Goal: Information Seeking & Learning: Learn about a topic

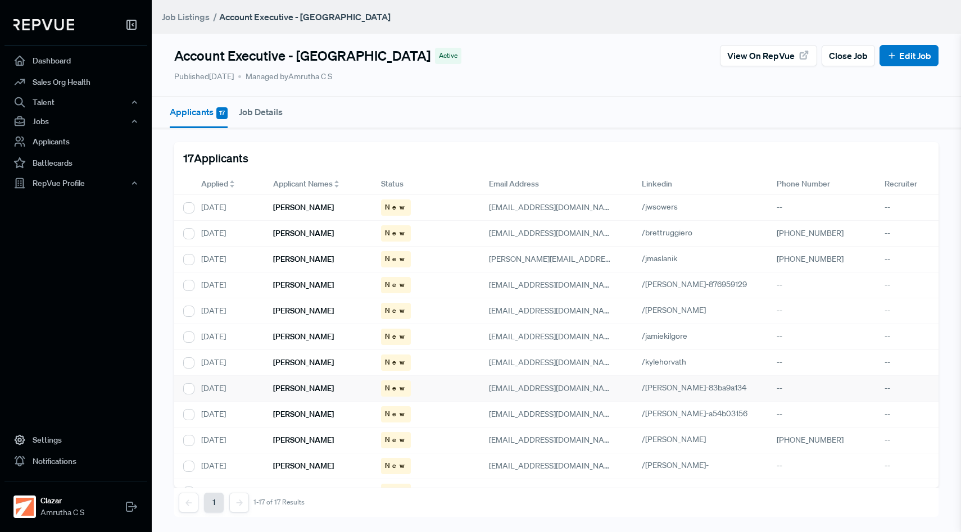
scroll to position [147, 0]
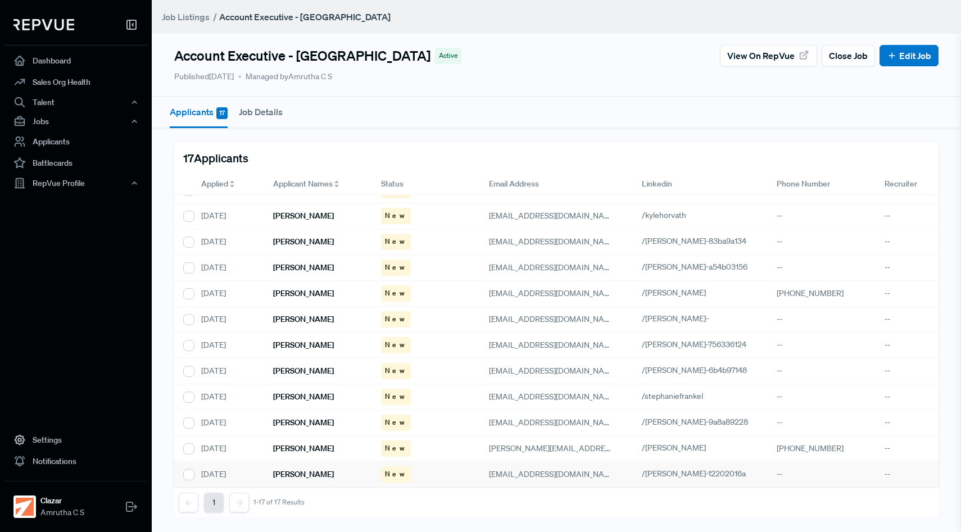
click at [300, 478] on h6 "[PERSON_NAME]" at bounding box center [303, 475] width 61 height 10
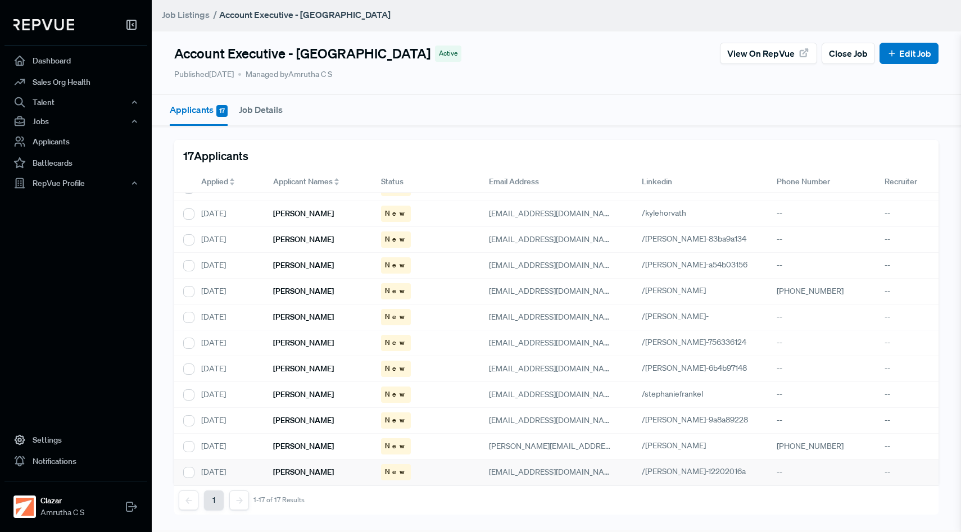
click at [314, 478] on div "[PERSON_NAME]" at bounding box center [318, 473] width 108 height 26
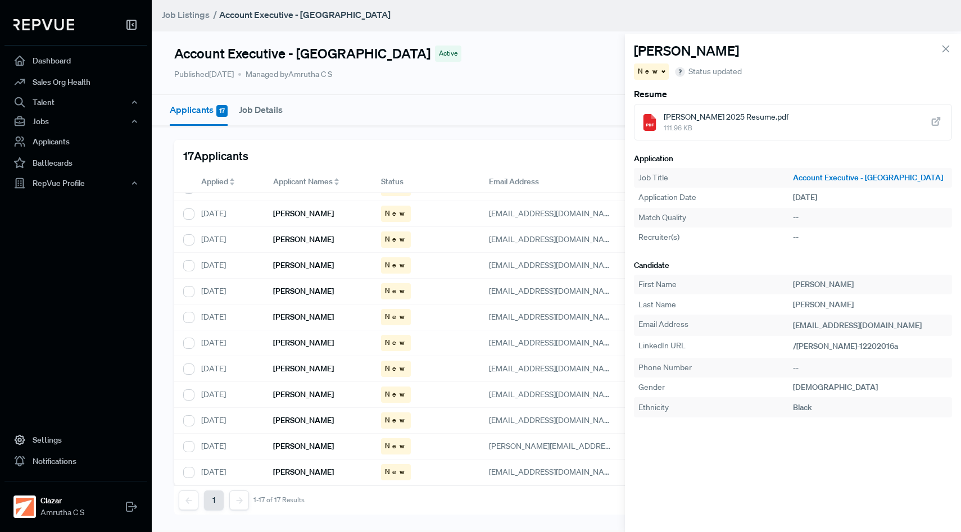
click at [934, 128] on icon at bounding box center [936, 122] width 12 height 12
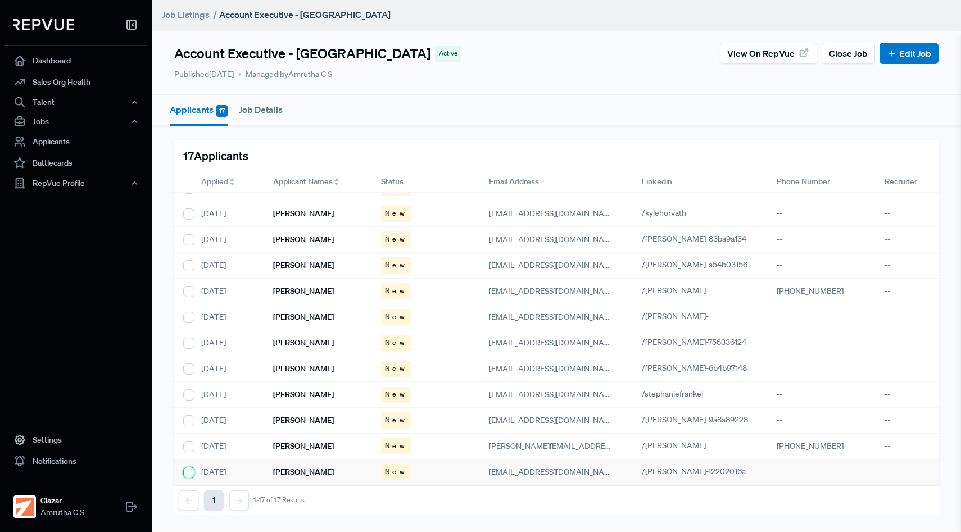
click at [192, 472] on input "checkbox" at bounding box center [188, 472] width 11 height 11
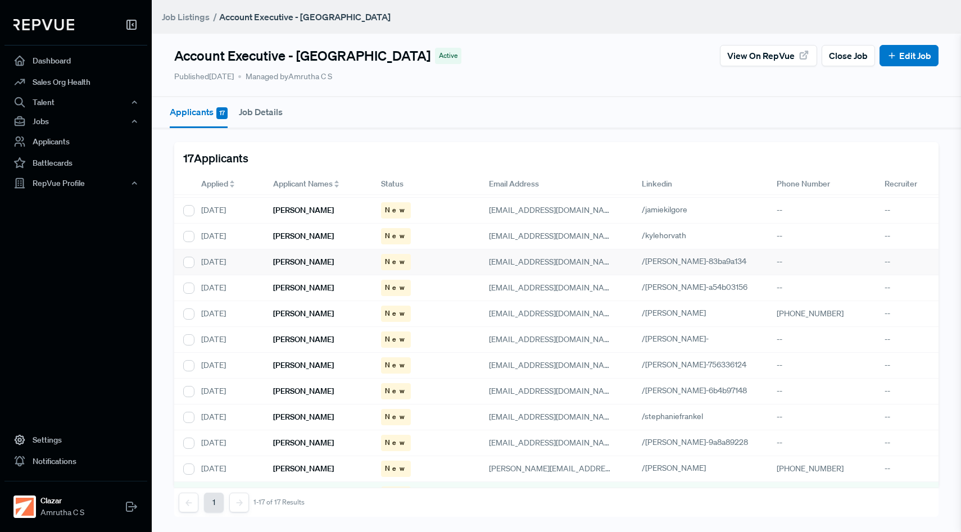
scroll to position [147, 0]
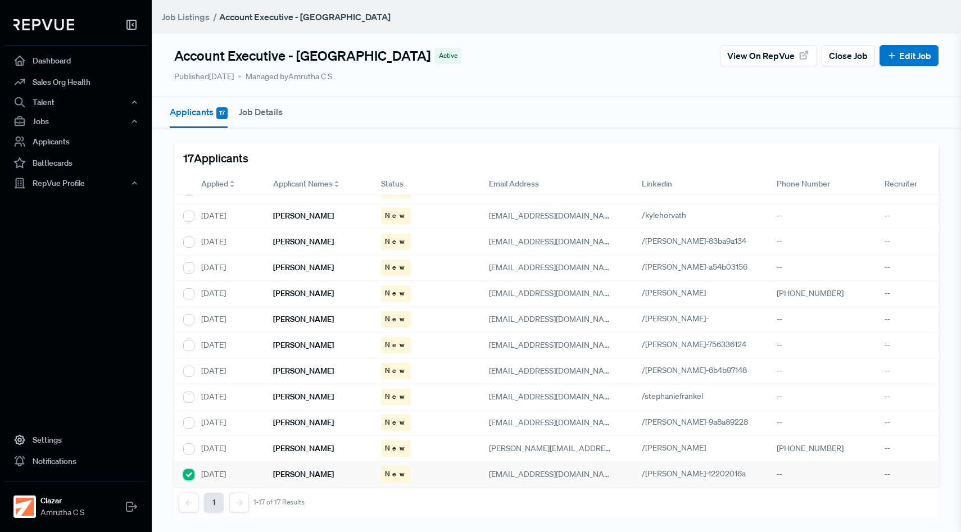
click at [190, 476] on input "checkbox" at bounding box center [188, 474] width 11 height 11
checkbox input "false"
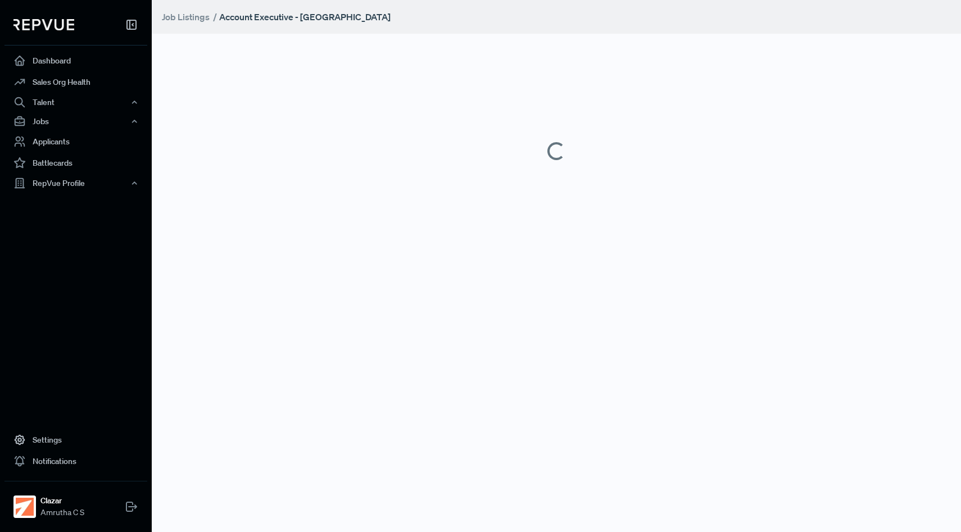
click at [299, 452] on main "Job Listings / Account Executive - [GEOGRAPHIC_DATA]" at bounding box center [557, 266] width 810 height 532
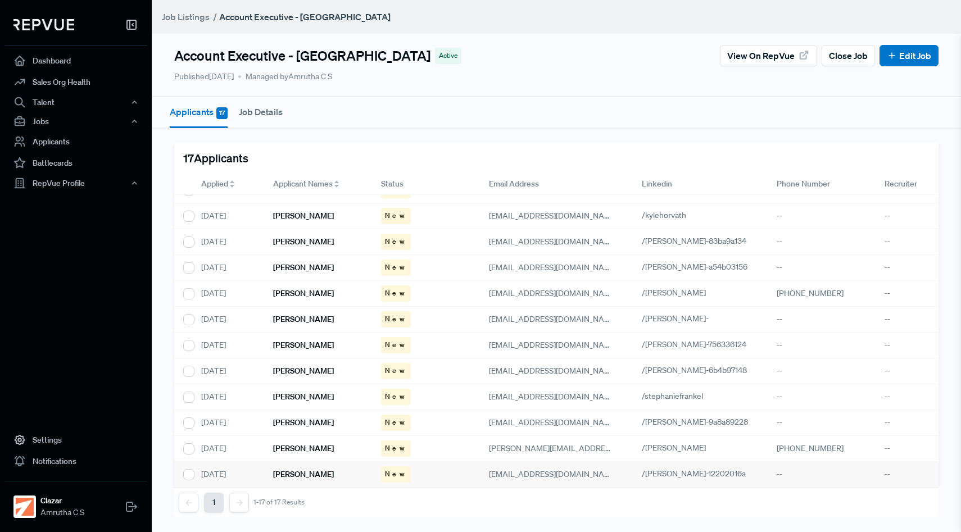
click at [392, 472] on span "New" at bounding box center [396, 474] width 22 height 10
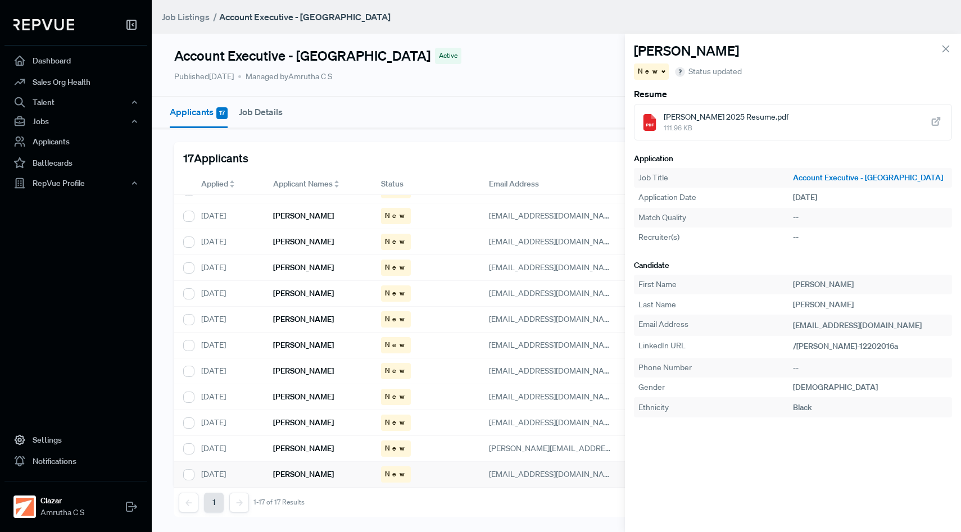
click at [676, 74] on use "button" at bounding box center [680, 71] width 9 height 9
click at [751, 419] on section "[PERSON_NAME] New Status updated Resume [PERSON_NAME] 2025 Resume.pdf 111.96 KB…" at bounding box center [793, 283] width 337 height 499
click at [946, 57] on article "[PERSON_NAME]" at bounding box center [793, 53] width 319 height 21
click at [944, 49] on icon at bounding box center [946, 49] width 12 height 12
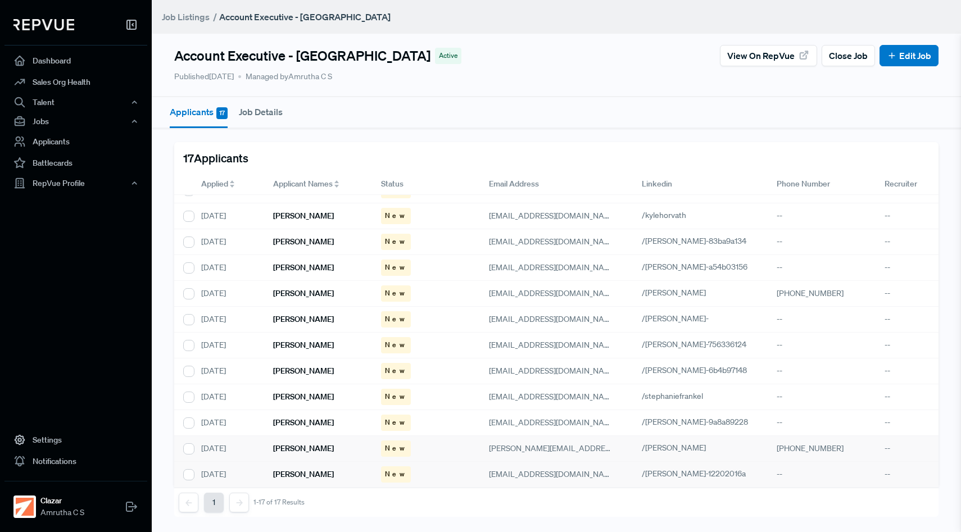
click at [285, 447] on h6 "[PERSON_NAME]" at bounding box center [303, 449] width 61 height 10
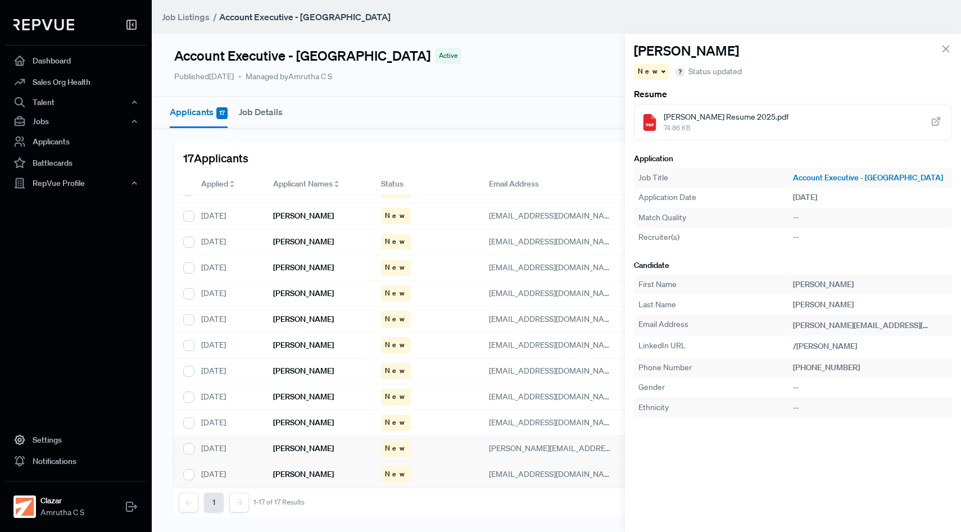
click at [934, 122] on icon at bounding box center [936, 122] width 12 height 12
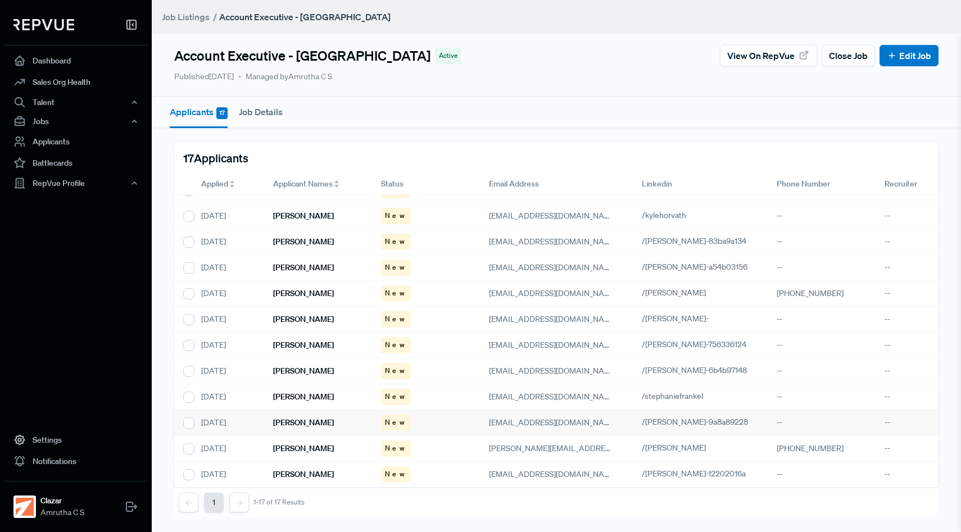
click at [289, 418] on h6 "[PERSON_NAME]" at bounding box center [303, 423] width 61 height 10
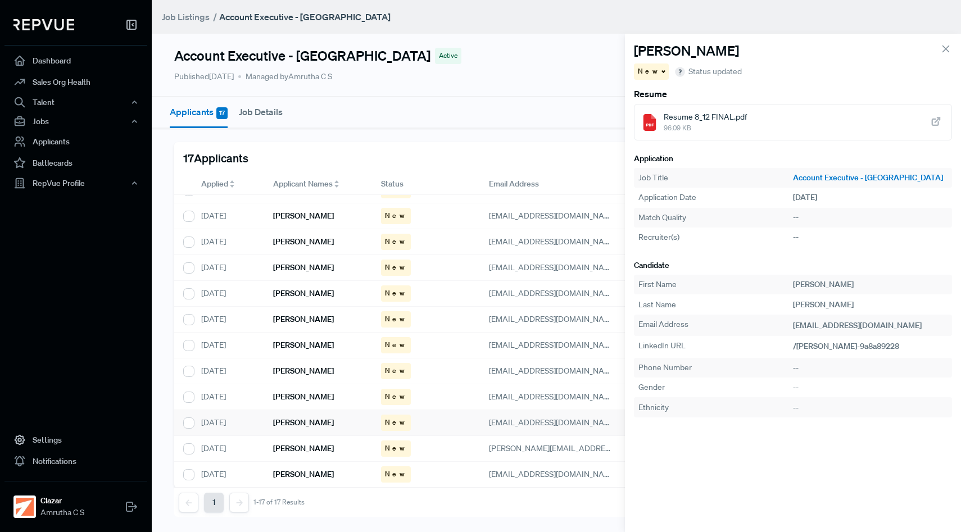
click at [933, 120] on use at bounding box center [936, 121] width 7 height 7
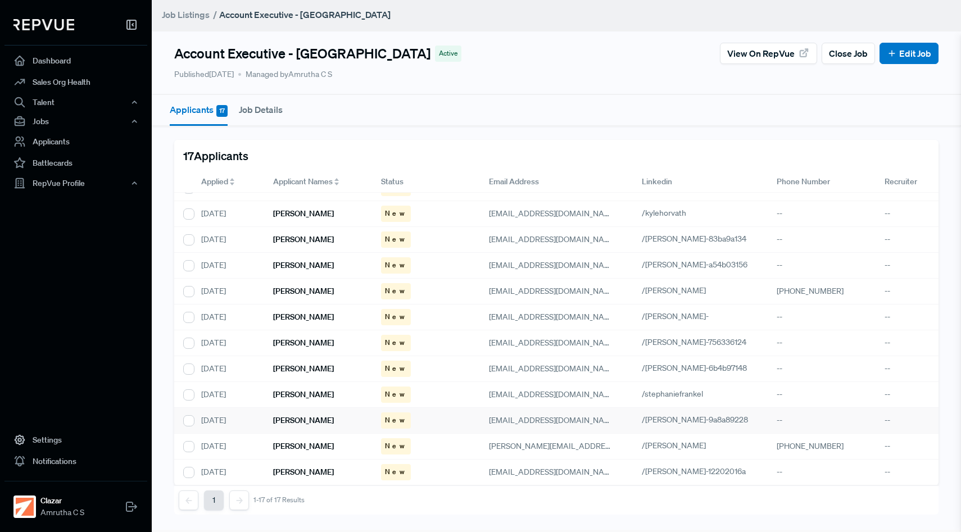
click at [286, 426] on div "[PERSON_NAME]" at bounding box center [318, 421] width 108 height 26
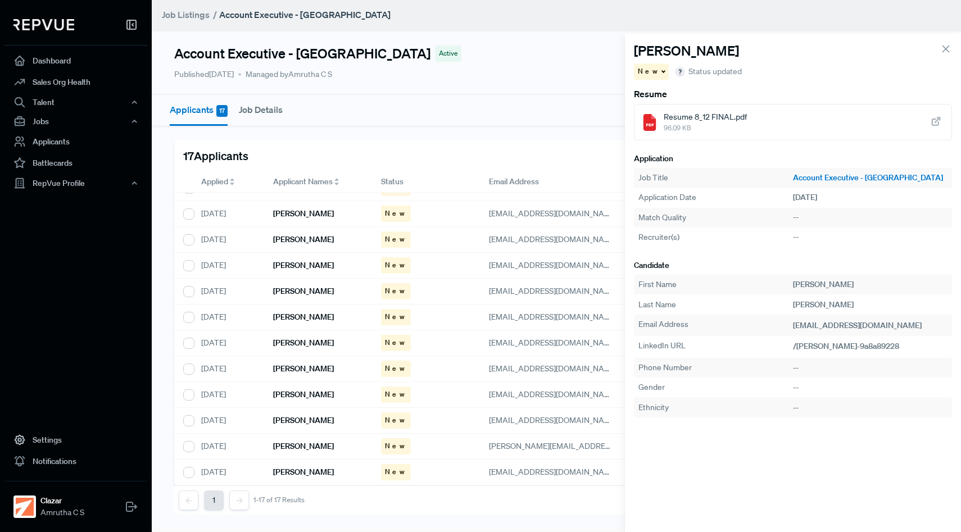
click at [944, 53] on icon at bounding box center [946, 49] width 12 height 12
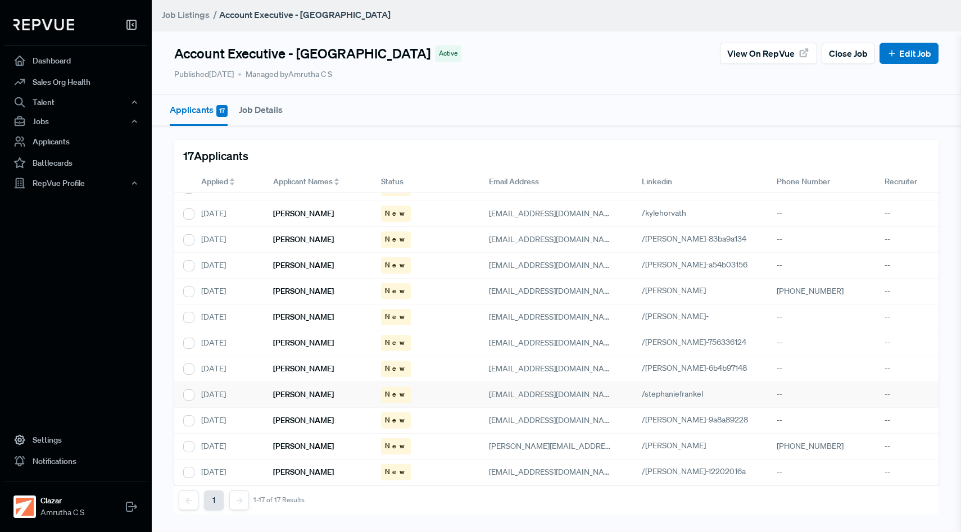
click at [253, 398] on div "[DATE]" at bounding box center [228, 395] width 72 height 26
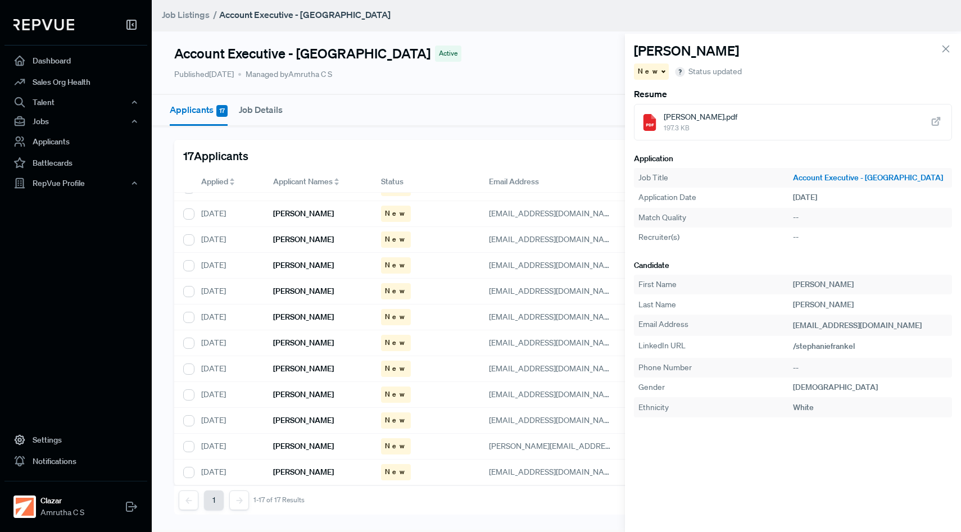
click at [935, 125] on use at bounding box center [936, 121] width 7 height 7
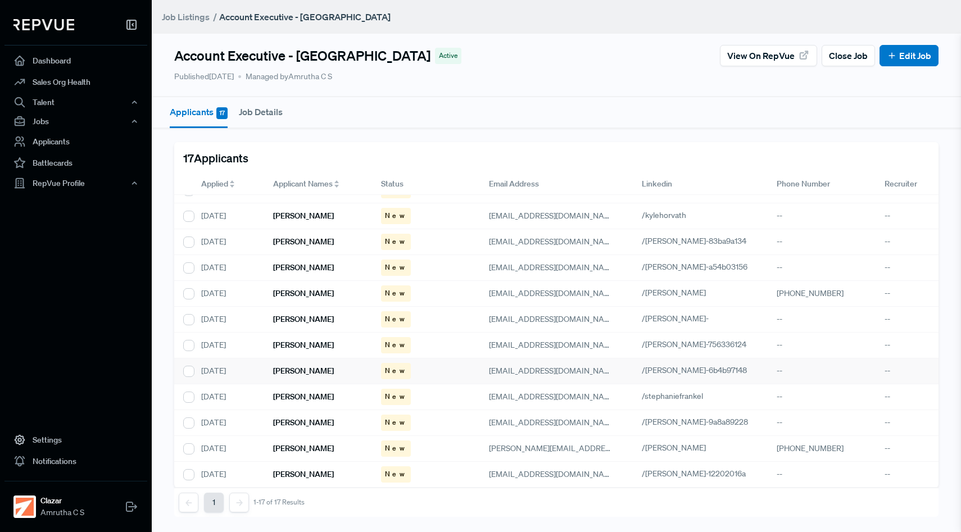
click at [308, 373] on h6 "[PERSON_NAME]" at bounding box center [303, 372] width 61 height 10
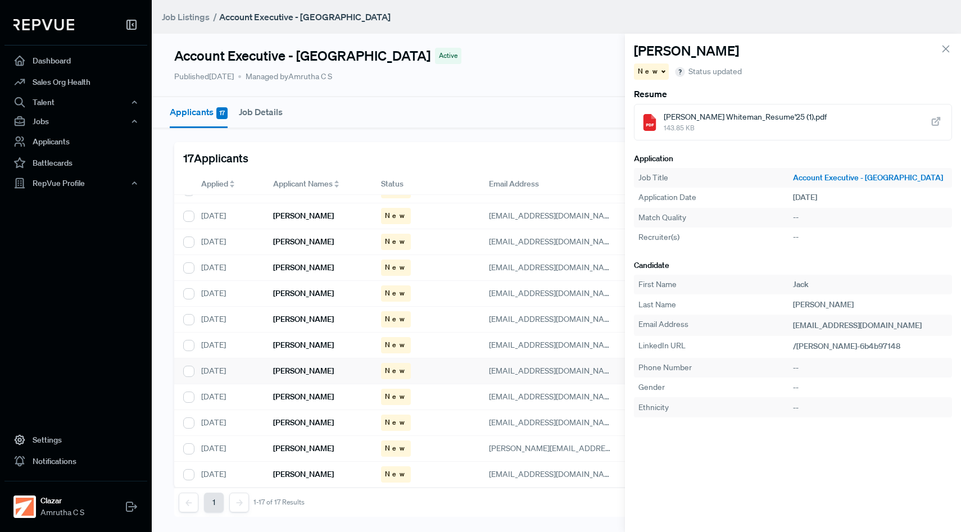
click at [937, 122] on icon at bounding box center [936, 122] width 12 height 12
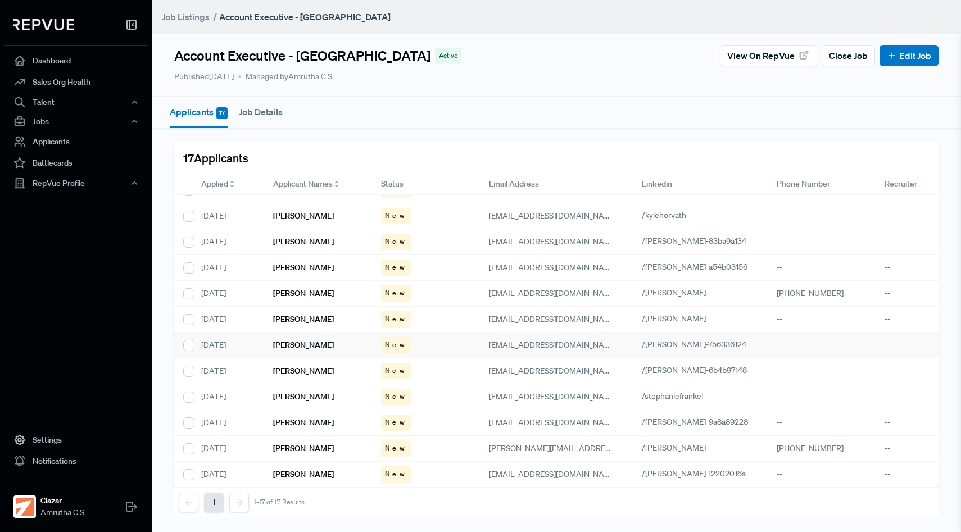
click at [297, 344] on h6 "[PERSON_NAME]" at bounding box center [303, 346] width 61 height 10
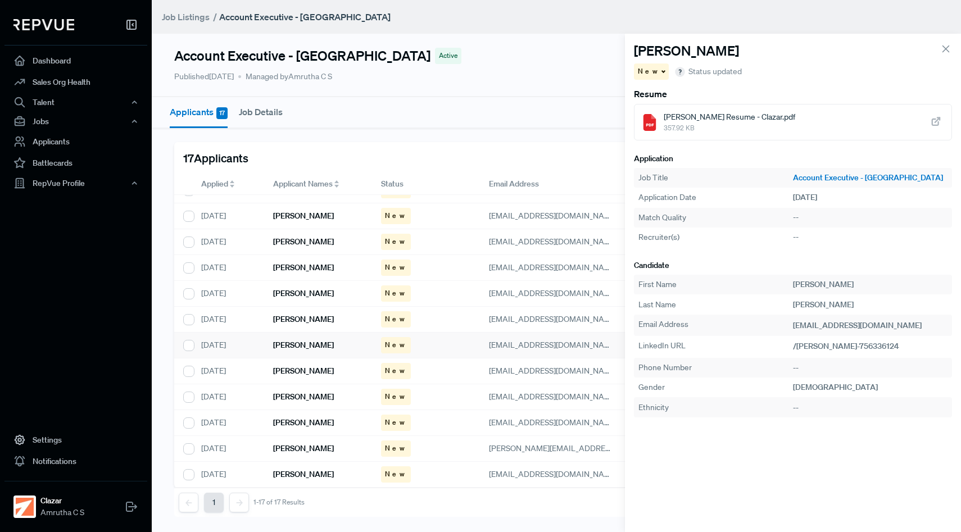
click at [931, 127] on icon at bounding box center [936, 122] width 12 height 12
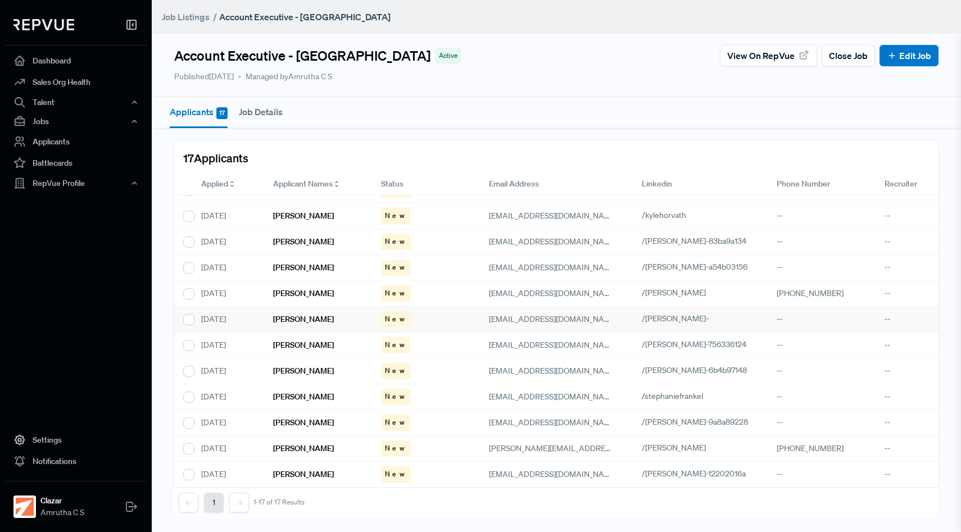
click at [261, 322] on div "[DATE]" at bounding box center [228, 320] width 72 height 26
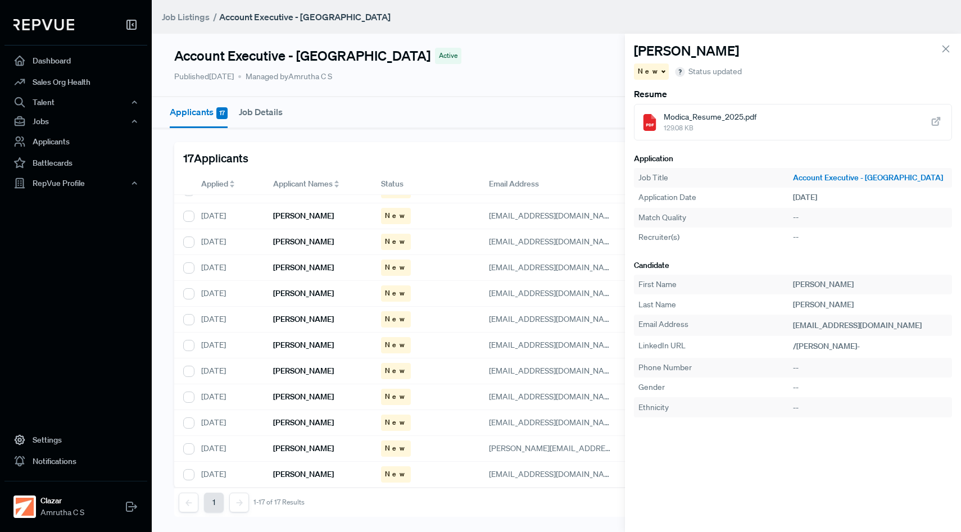
click at [933, 120] on use at bounding box center [936, 121] width 7 height 7
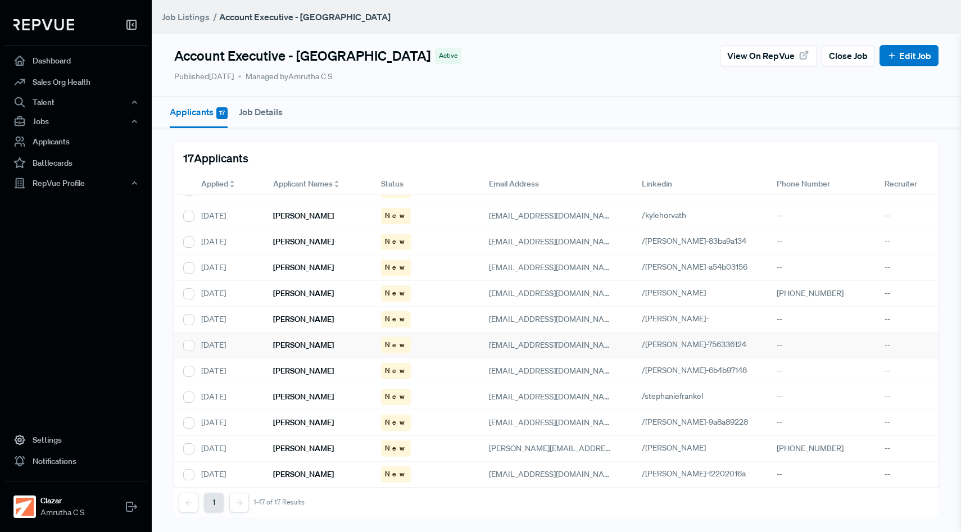
click at [305, 344] on h6 "[PERSON_NAME]" at bounding box center [303, 346] width 61 height 10
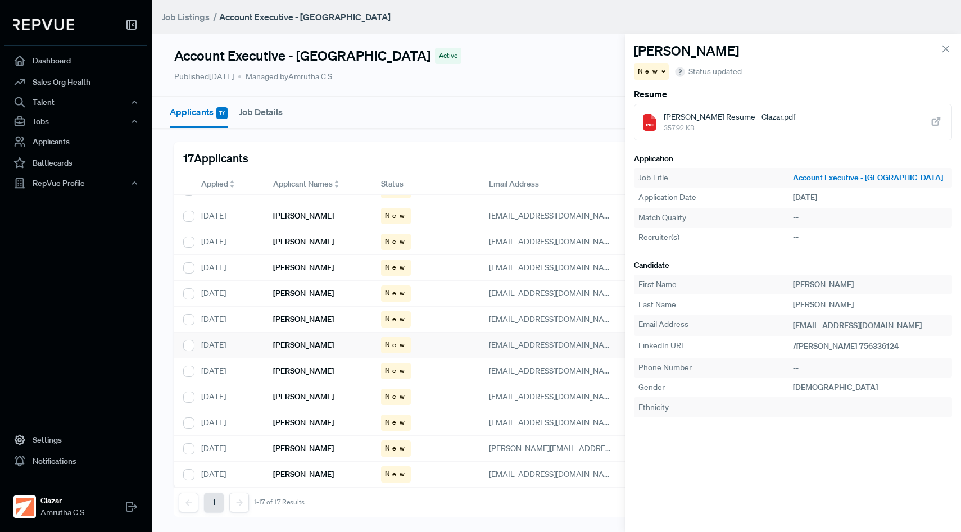
click at [933, 127] on icon at bounding box center [936, 122] width 12 height 12
click at [358, 322] on div "[PERSON_NAME]" at bounding box center [318, 320] width 108 height 26
click at [936, 125] on use at bounding box center [936, 121] width 7 height 7
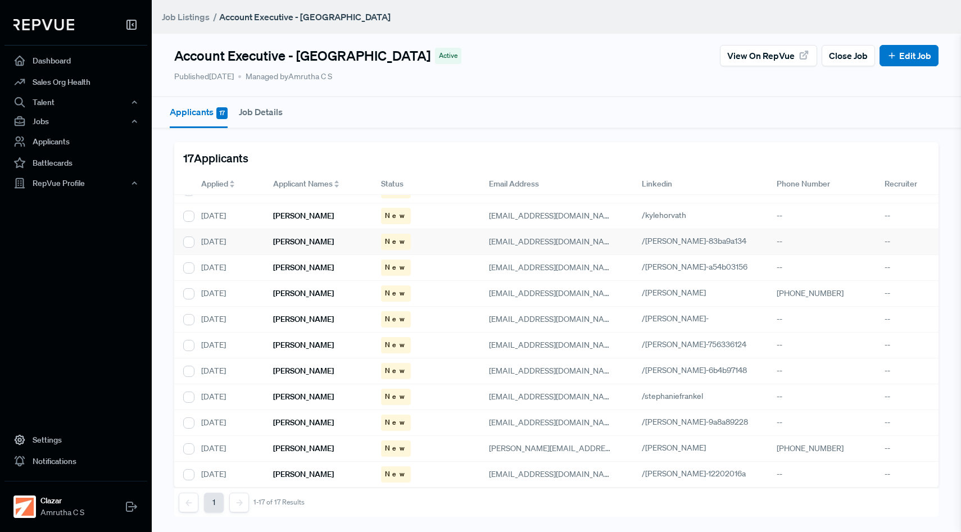
scroll to position [2, 0]
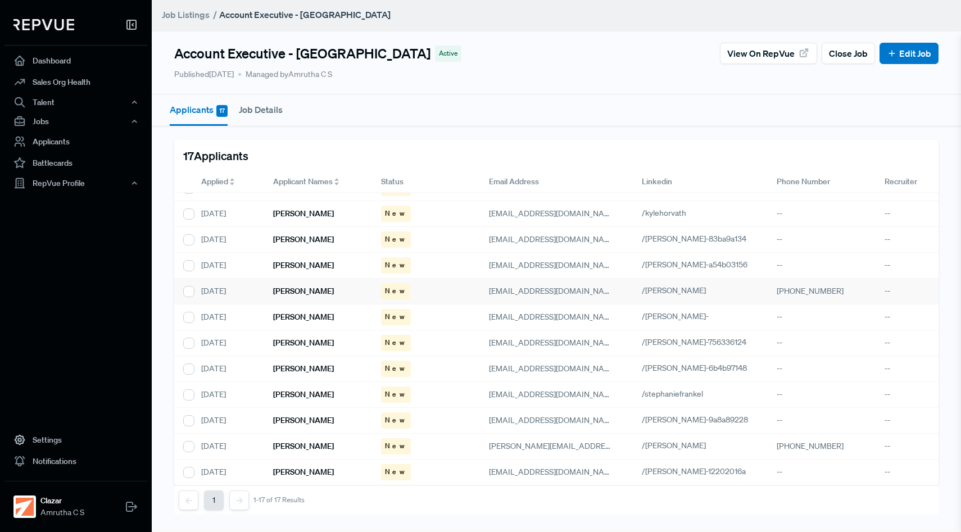
click at [310, 289] on h6 "[PERSON_NAME]" at bounding box center [303, 292] width 61 height 10
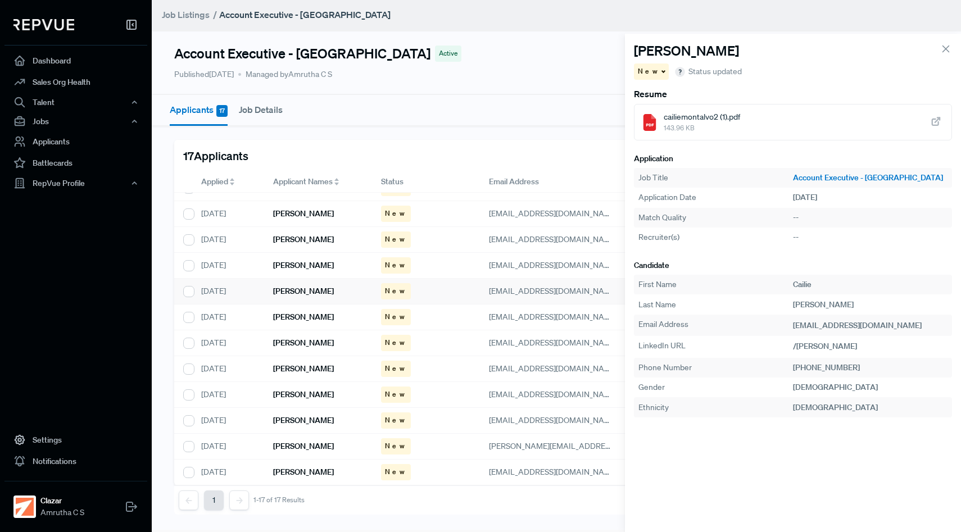
click at [936, 124] on icon at bounding box center [936, 122] width 12 height 12
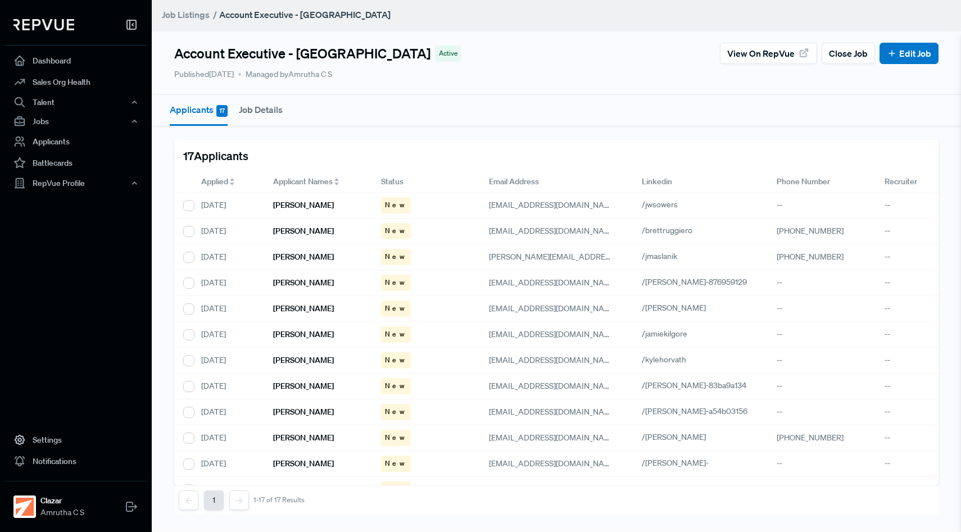
scroll to position [0, 0]
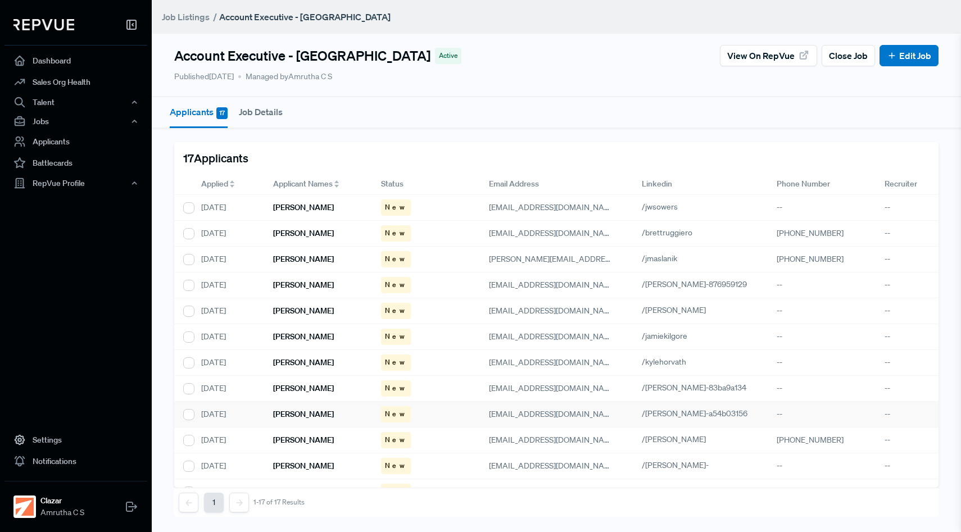
click at [296, 413] on h6 "[PERSON_NAME]" at bounding box center [303, 415] width 61 height 10
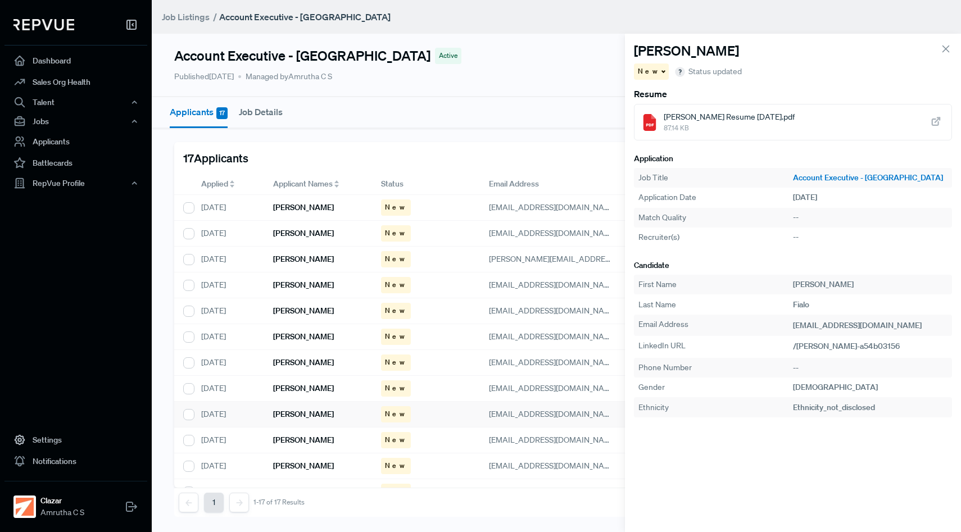
click at [938, 127] on icon at bounding box center [936, 122] width 12 height 12
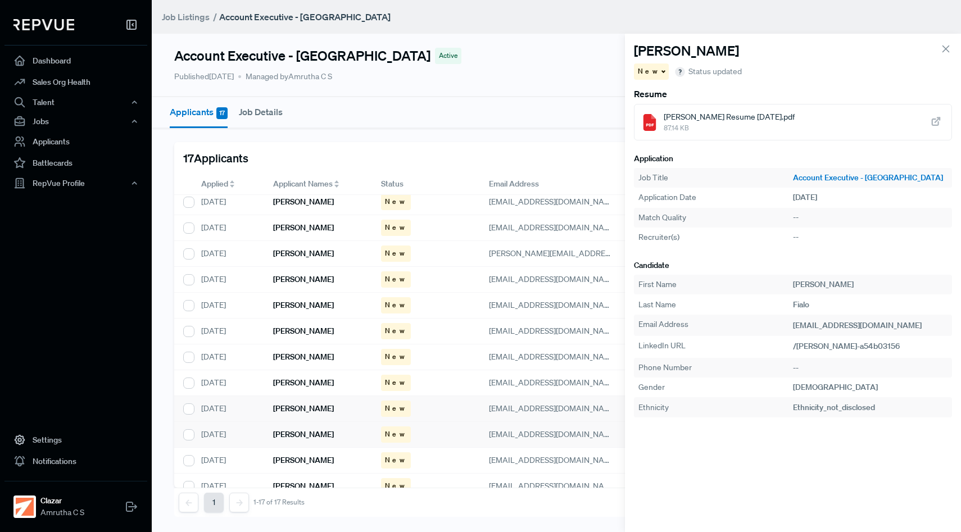
scroll to position [7, 0]
click at [311, 455] on h6 "[PERSON_NAME]" at bounding box center [303, 460] width 61 height 10
click at [940, 119] on use at bounding box center [936, 121] width 7 height 7
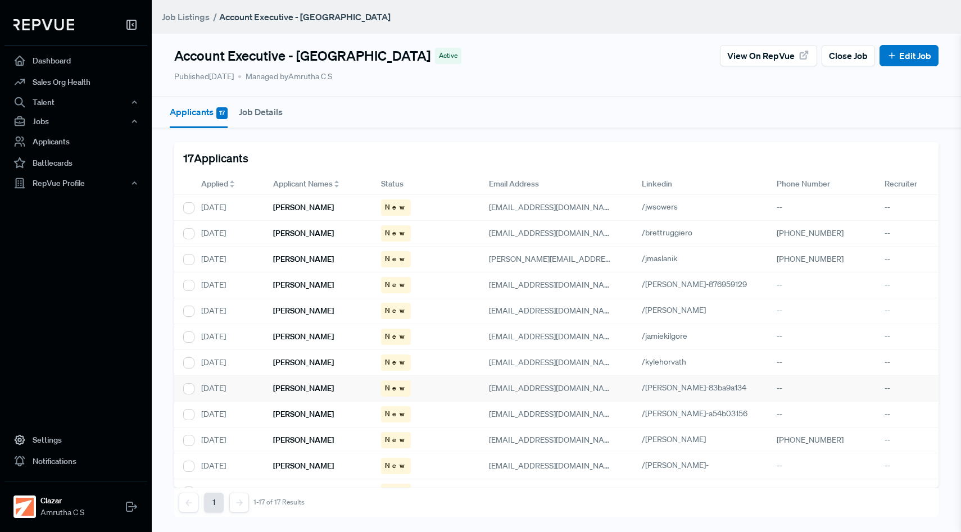
scroll to position [6, 0]
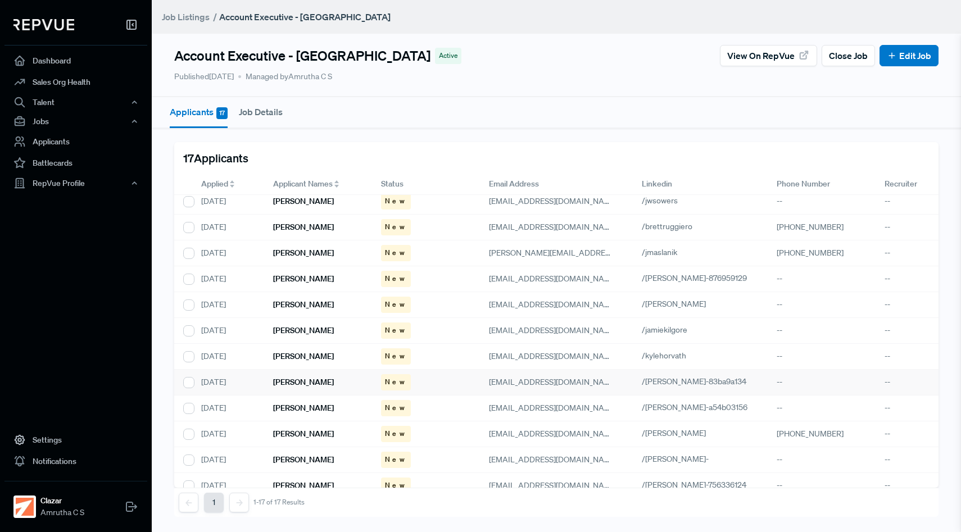
click at [334, 386] on div "[PERSON_NAME]" at bounding box center [318, 383] width 108 height 26
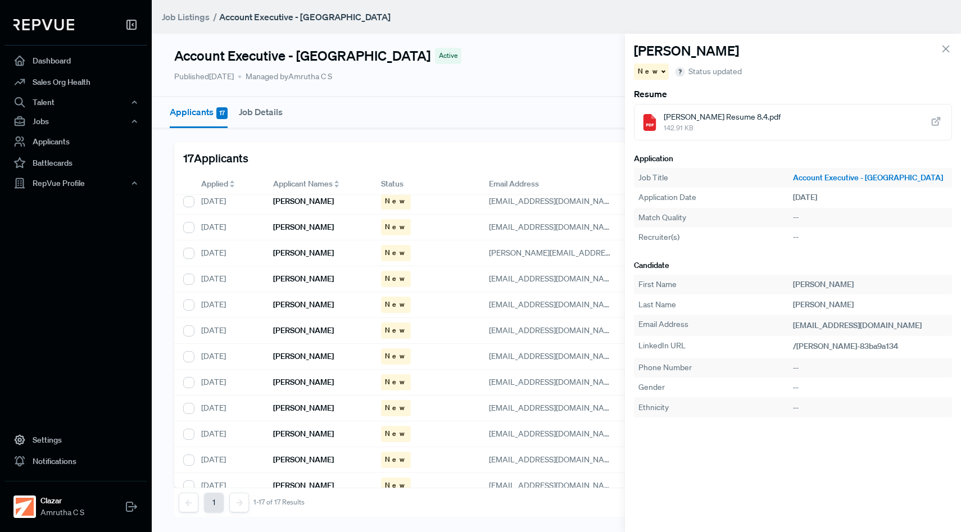
click at [934, 127] on icon at bounding box center [936, 122] width 12 height 12
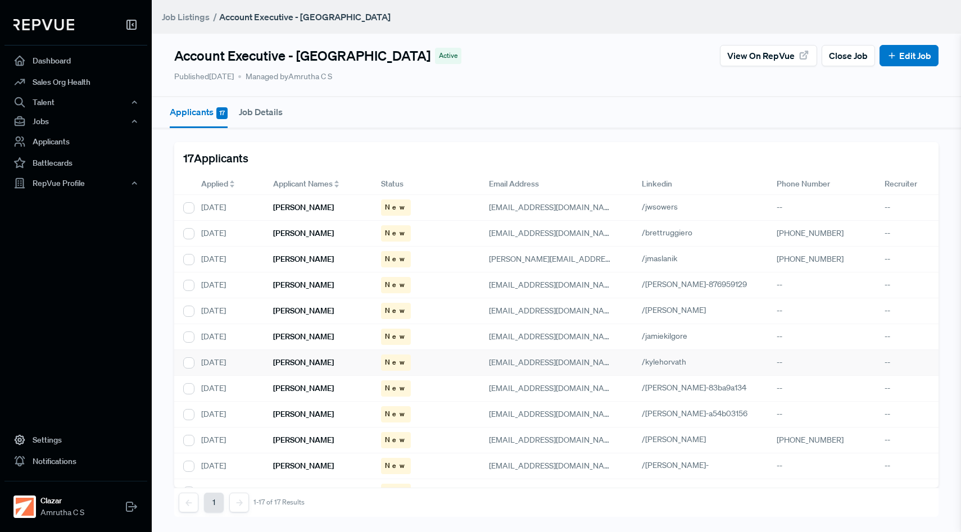
click at [295, 365] on h6 "[PERSON_NAME]" at bounding box center [303, 363] width 61 height 10
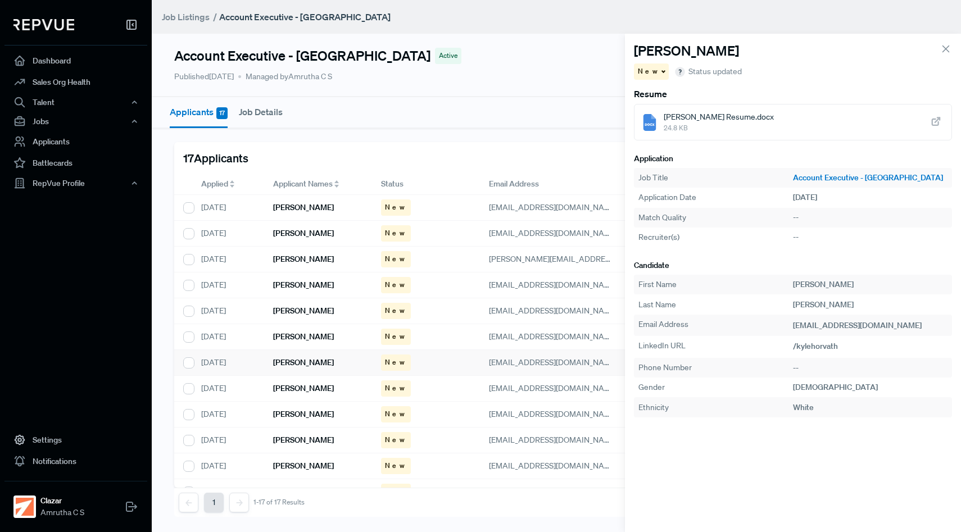
click at [931, 119] on icon at bounding box center [936, 122] width 12 height 12
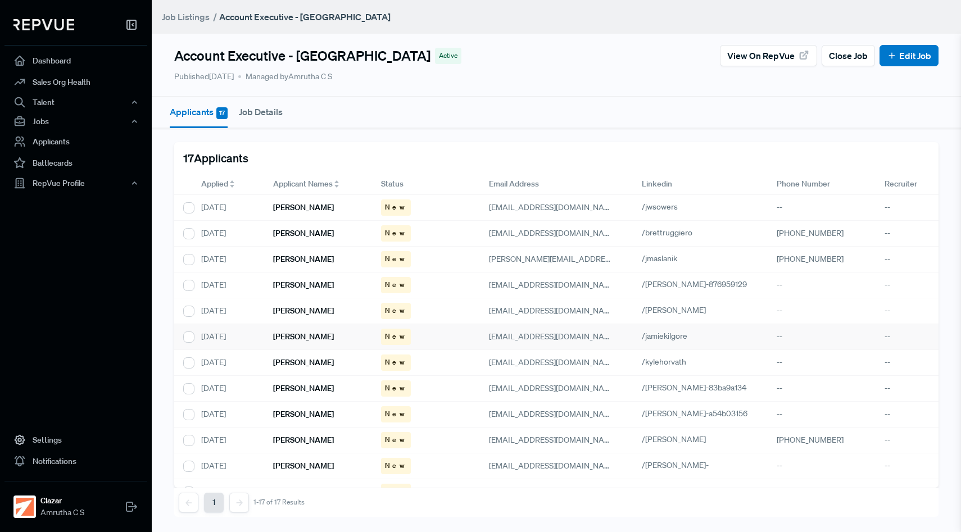
click at [297, 335] on h6 "[PERSON_NAME]" at bounding box center [303, 337] width 61 height 10
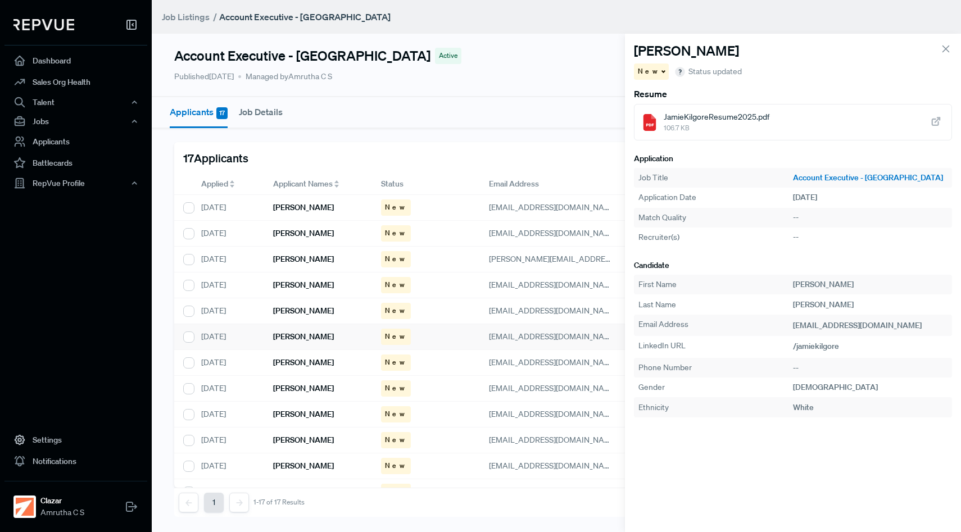
click at [935, 129] on div at bounding box center [937, 122] width 15 height 22
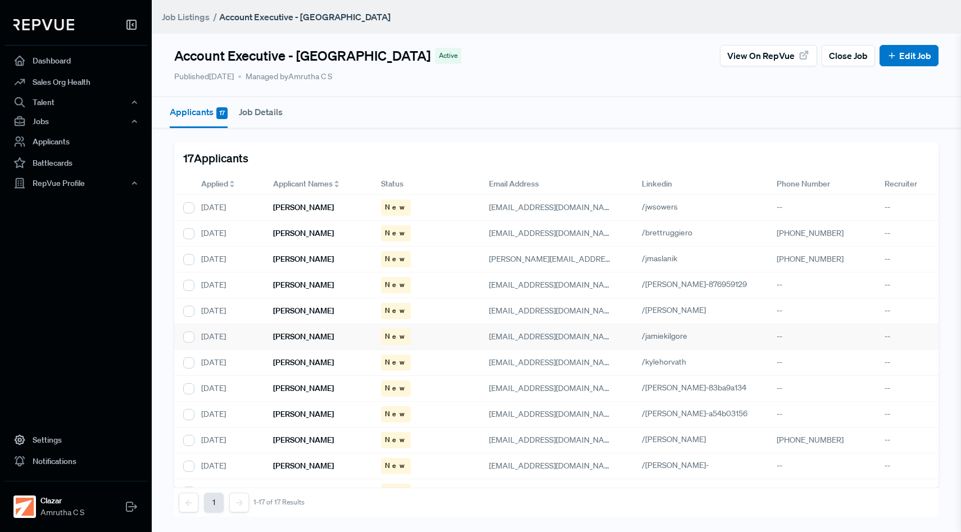
click at [305, 339] on h6 "[PERSON_NAME]" at bounding box center [303, 337] width 61 height 10
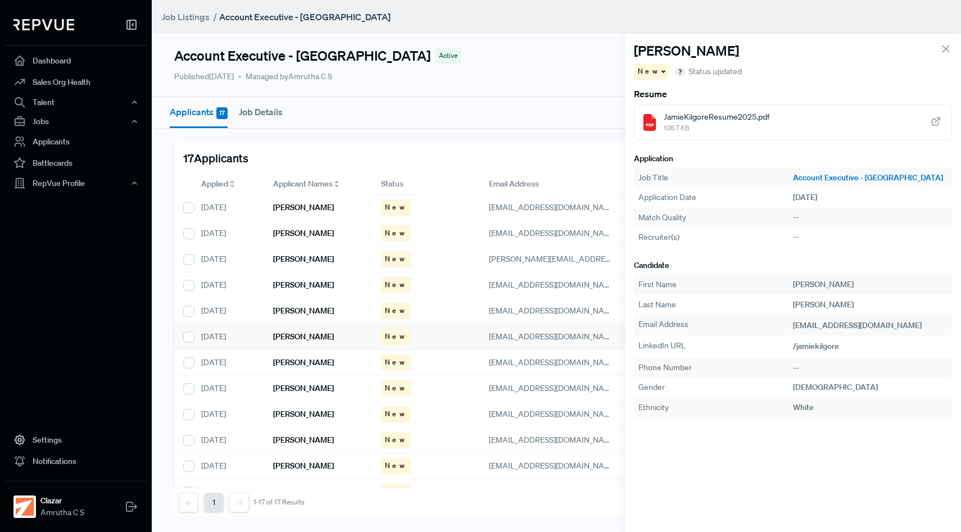
click at [941, 125] on icon at bounding box center [936, 122] width 12 height 12
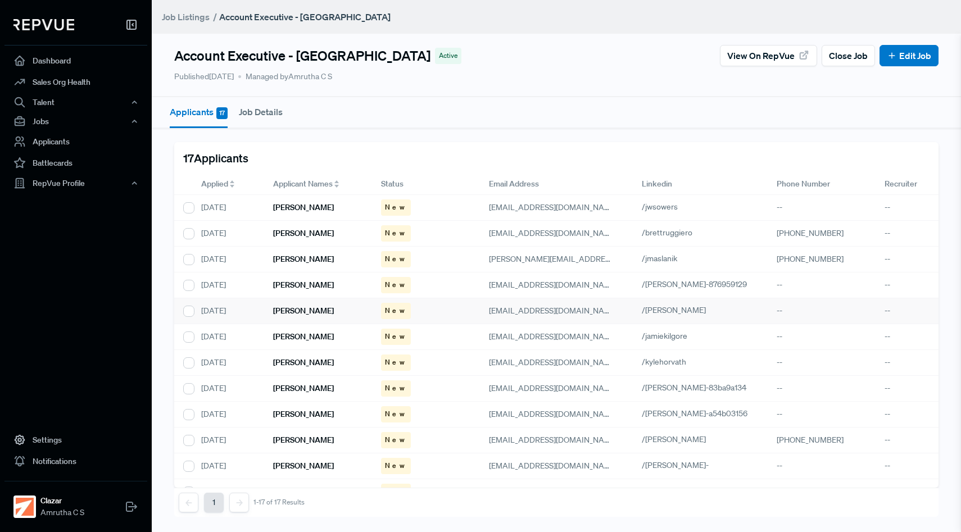
click at [345, 309] on div "[PERSON_NAME]" at bounding box center [318, 312] width 108 height 26
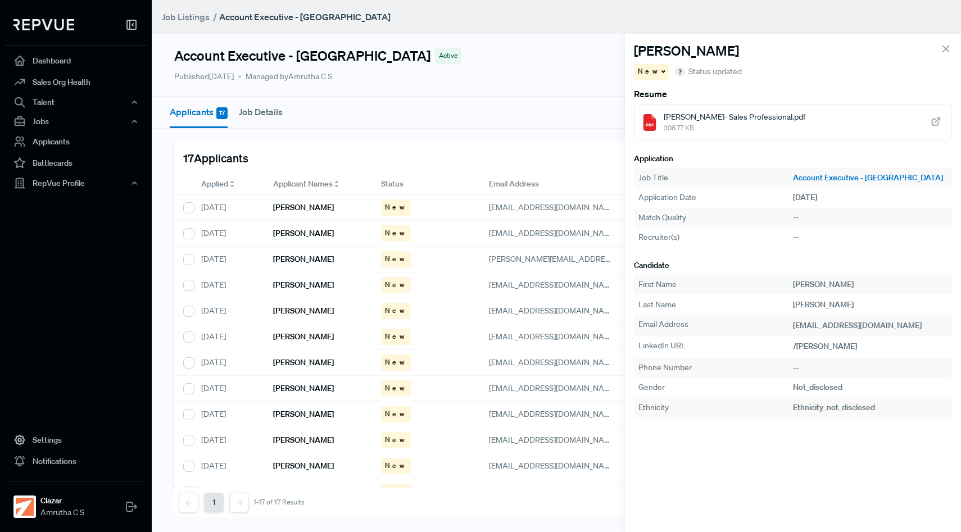
click at [940, 121] on icon at bounding box center [936, 122] width 12 height 12
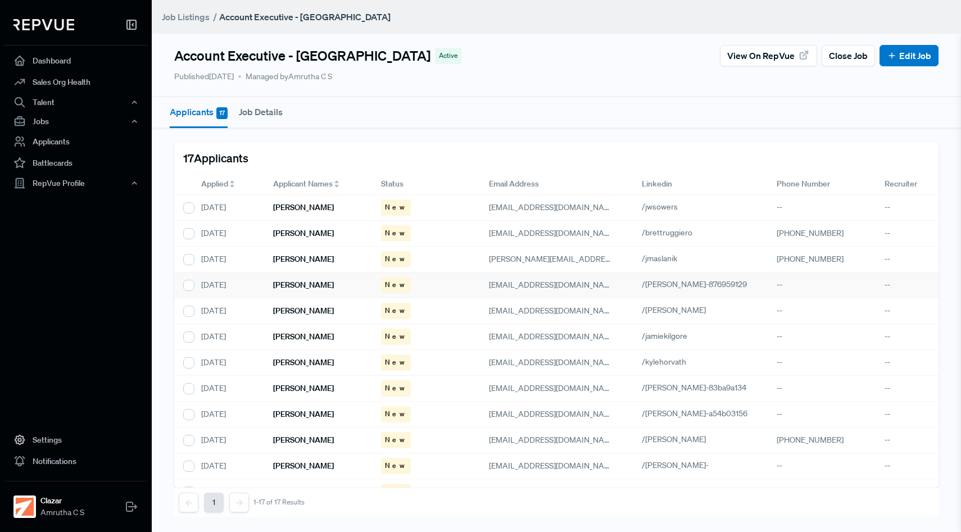
click at [309, 284] on h6 "[PERSON_NAME]" at bounding box center [303, 286] width 61 height 10
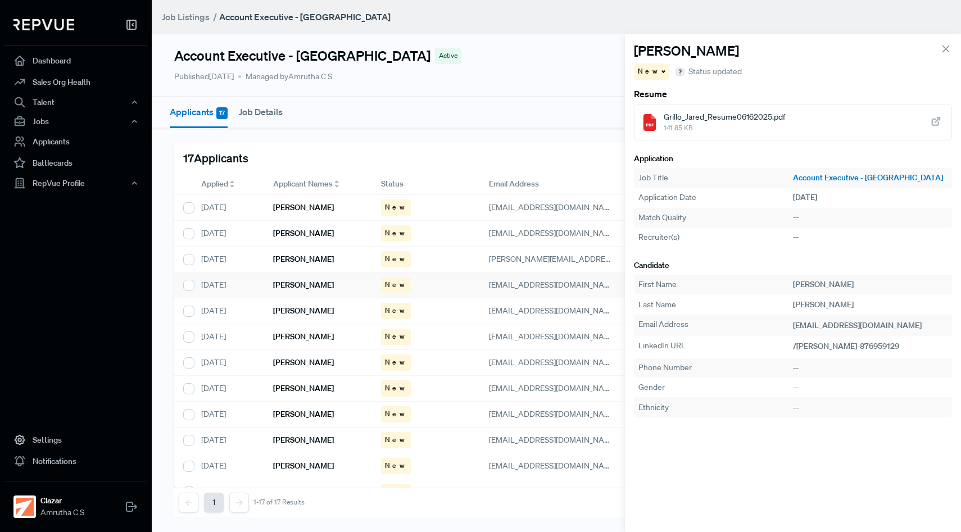
click at [938, 123] on use at bounding box center [936, 121] width 7 height 7
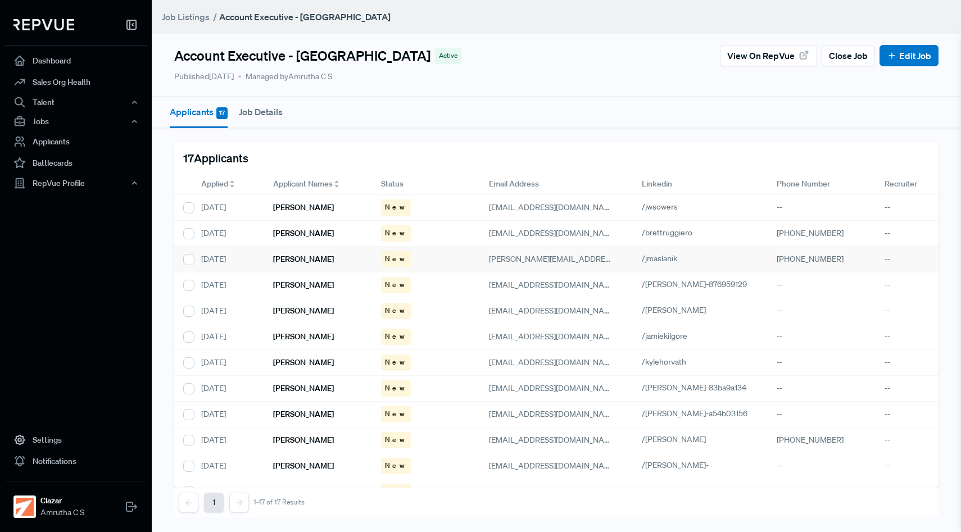
click at [320, 260] on h6 "[PERSON_NAME]" at bounding box center [303, 260] width 61 height 10
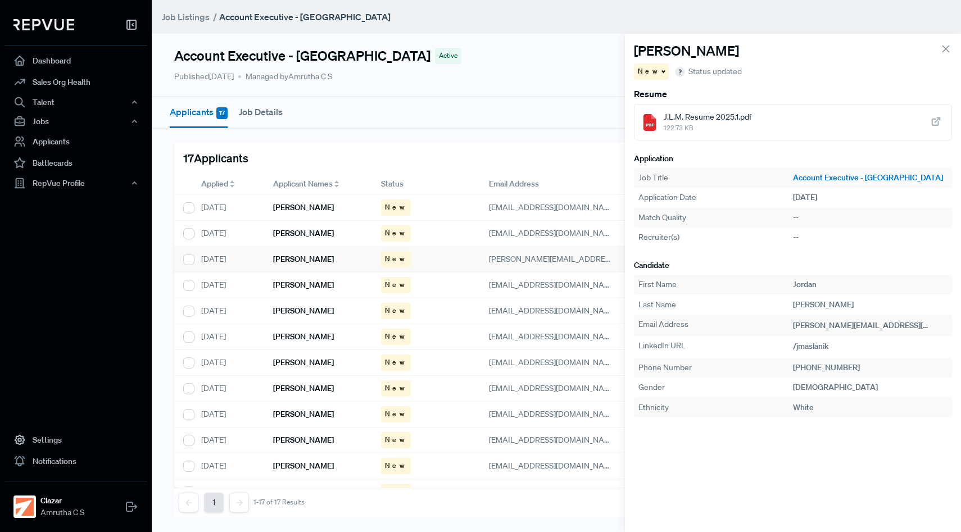
click at [937, 121] on use at bounding box center [936, 121] width 7 height 7
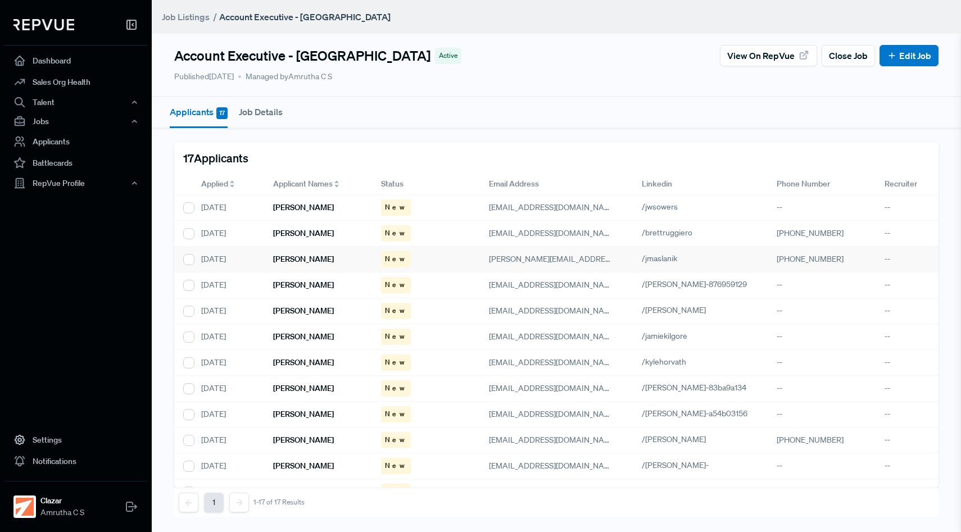
click at [328, 260] on h6 "[PERSON_NAME]" at bounding box center [303, 260] width 61 height 10
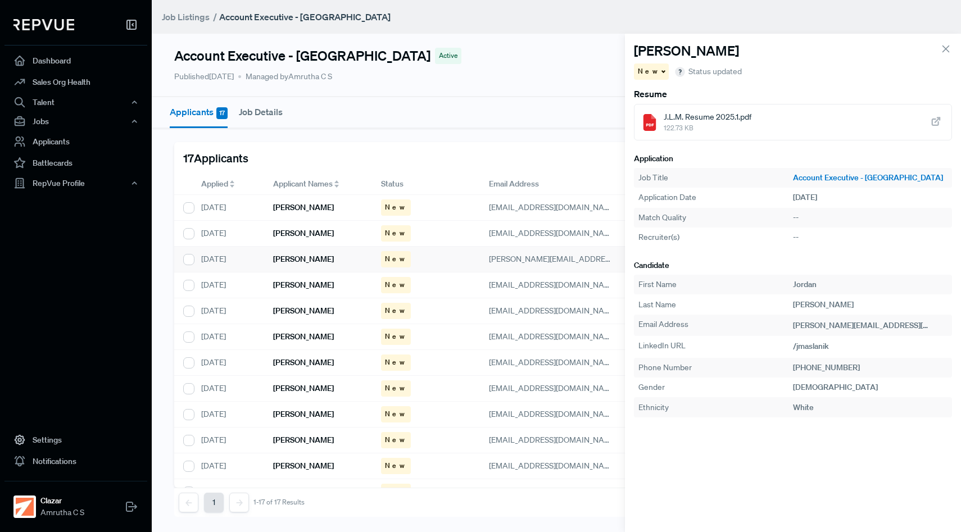
click at [936, 123] on icon at bounding box center [936, 122] width 12 height 12
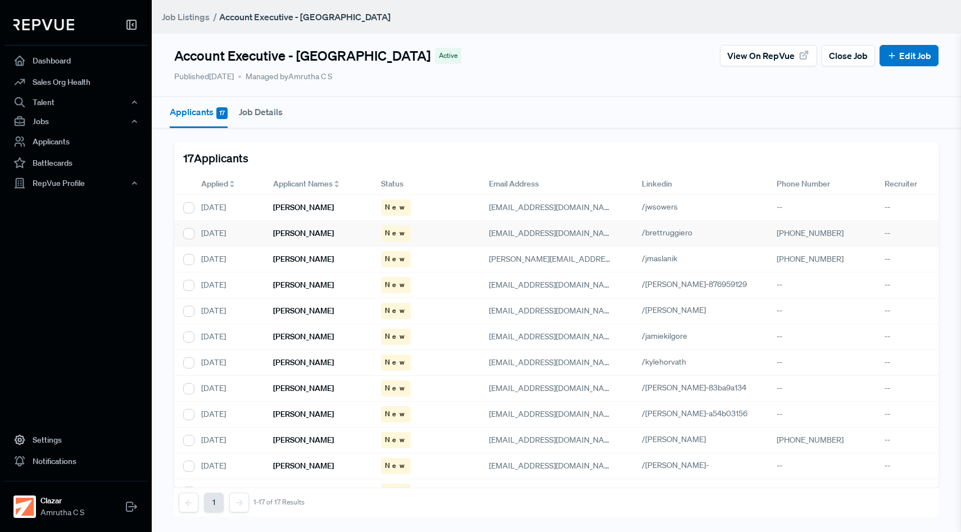
click at [304, 235] on h6 "[PERSON_NAME]" at bounding box center [303, 234] width 61 height 10
click at [297, 236] on h6 "[PERSON_NAME]" at bounding box center [303, 234] width 61 height 10
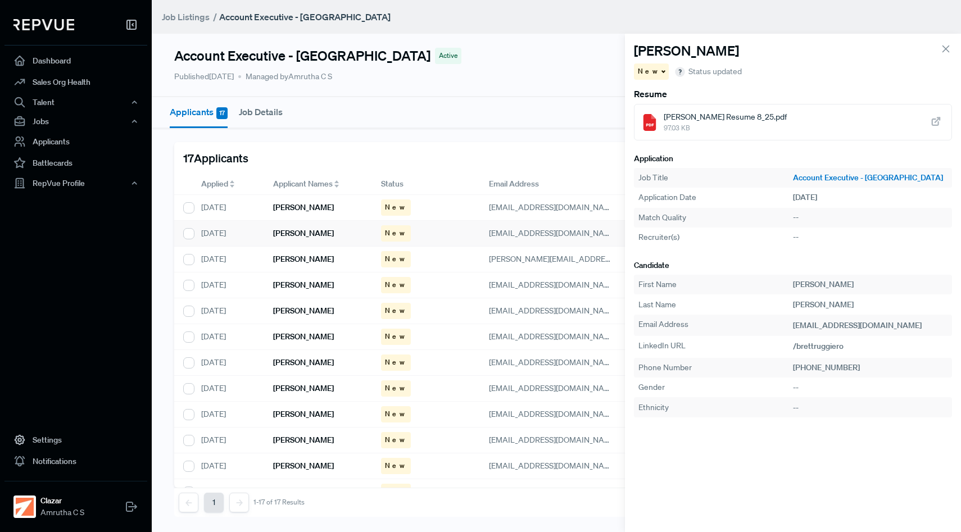
click at [933, 121] on use at bounding box center [936, 121] width 7 height 7
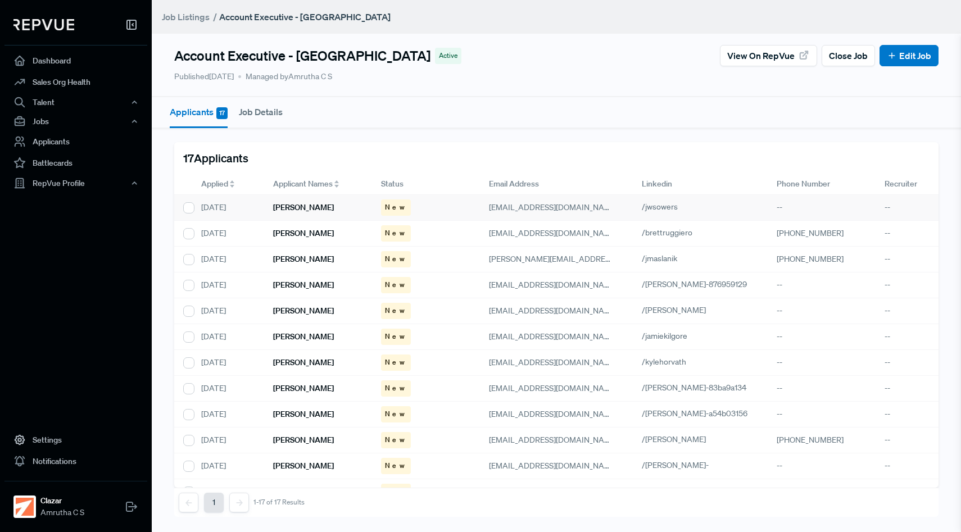
click at [299, 204] on h6 "[PERSON_NAME]" at bounding box center [303, 208] width 61 height 10
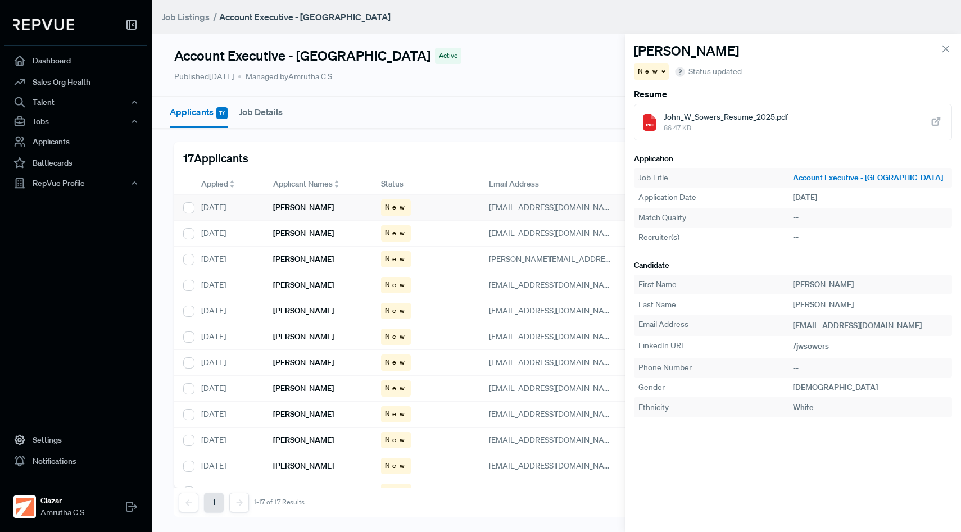
click at [934, 123] on icon at bounding box center [936, 122] width 12 height 12
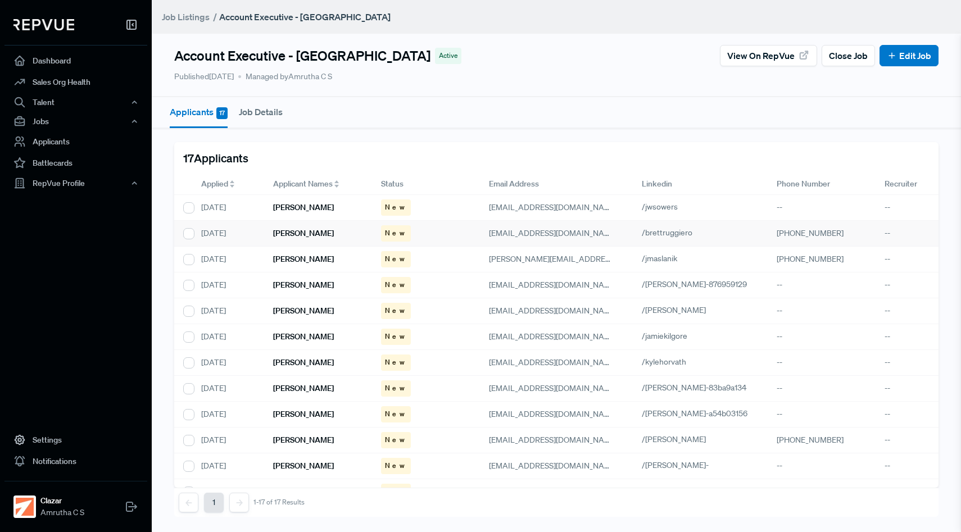
click at [346, 224] on div "[PERSON_NAME]" at bounding box center [318, 234] width 108 height 26
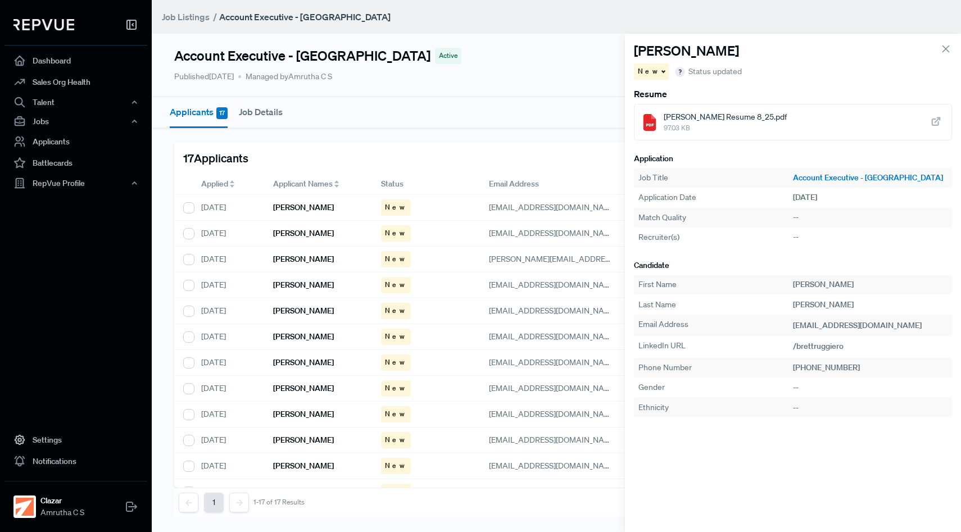
click at [934, 120] on use at bounding box center [936, 121] width 7 height 7
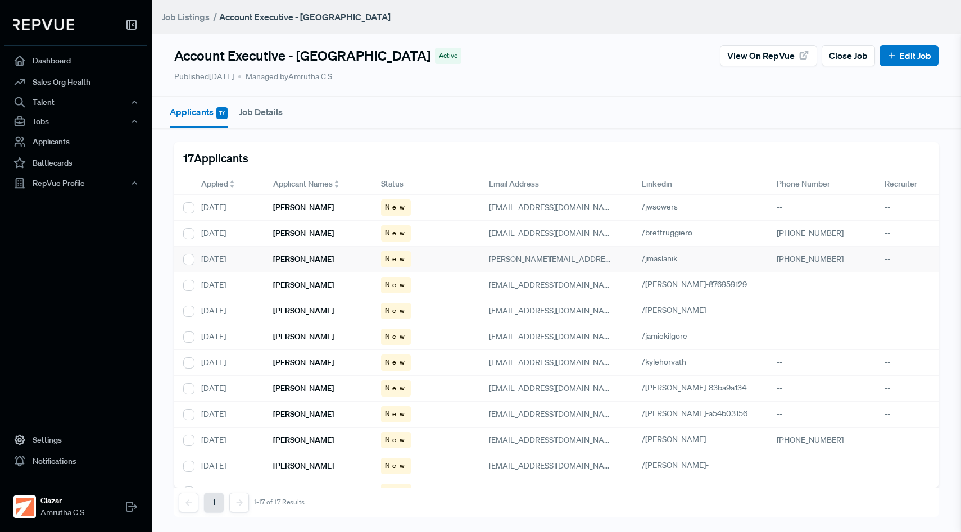
click at [308, 265] on div "[PERSON_NAME]" at bounding box center [318, 260] width 108 height 26
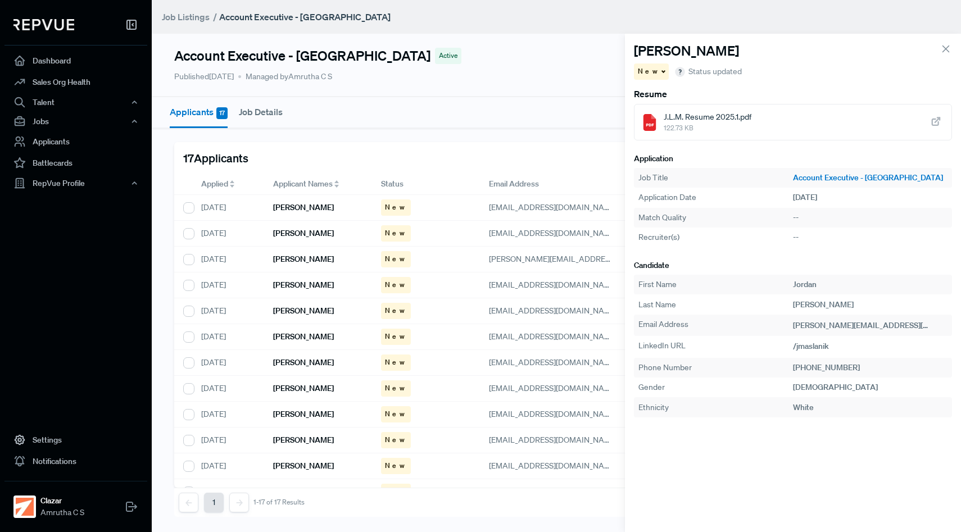
click at [936, 127] on icon at bounding box center [936, 122] width 12 height 12
